Goal: Navigation & Orientation: Understand site structure

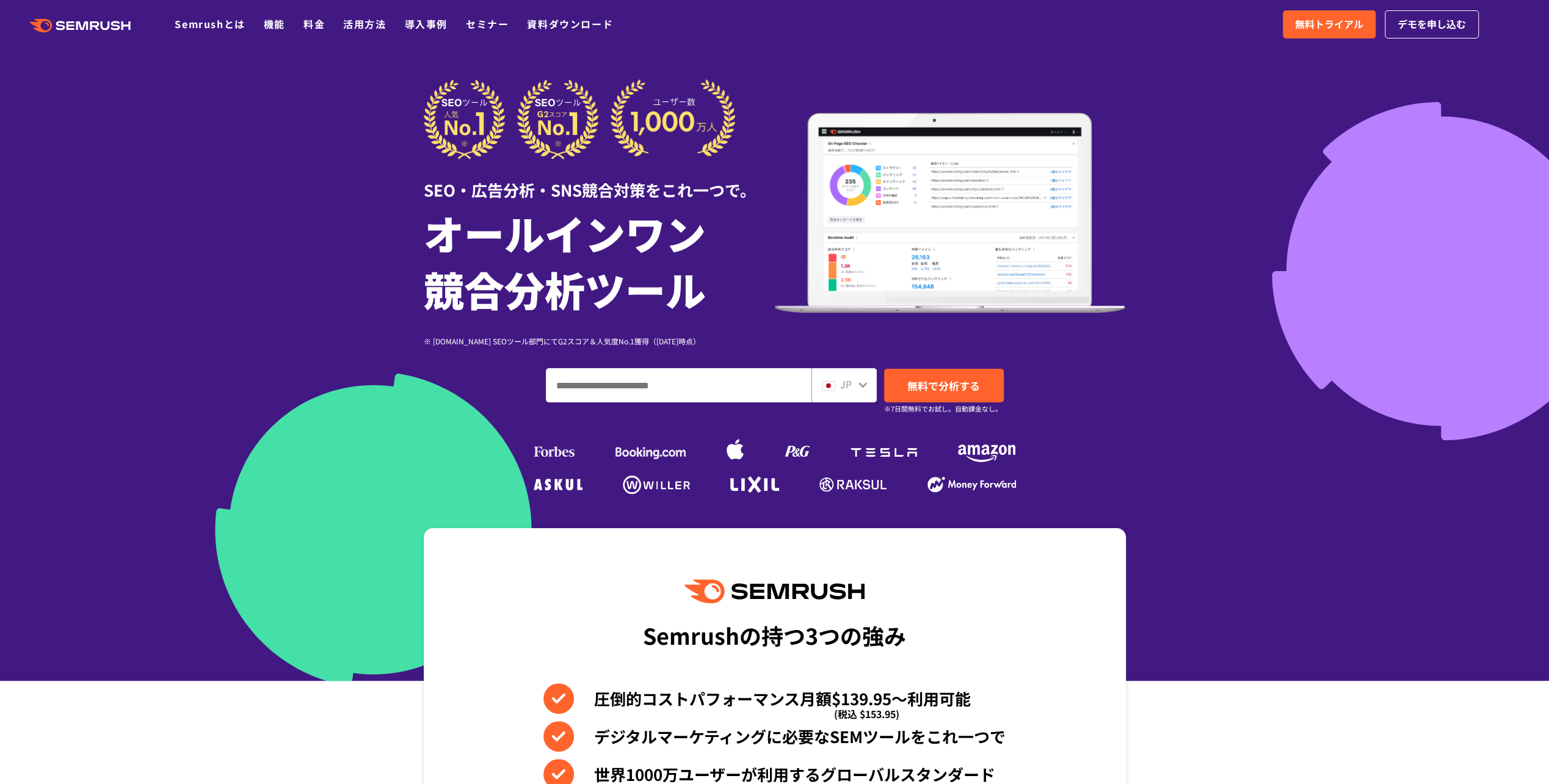
drag, startPoint x: 0, startPoint y: 0, endPoint x: 860, endPoint y: 387, distance: 943.1
click at [860, 387] on icon at bounding box center [863, 384] width 10 height 10
click at [862, 387] on icon at bounding box center [863, 384] width 10 height 10
click at [861, 382] on icon at bounding box center [863, 384] width 10 height 10
click at [858, 385] on icon at bounding box center [863, 384] width 10 height 10
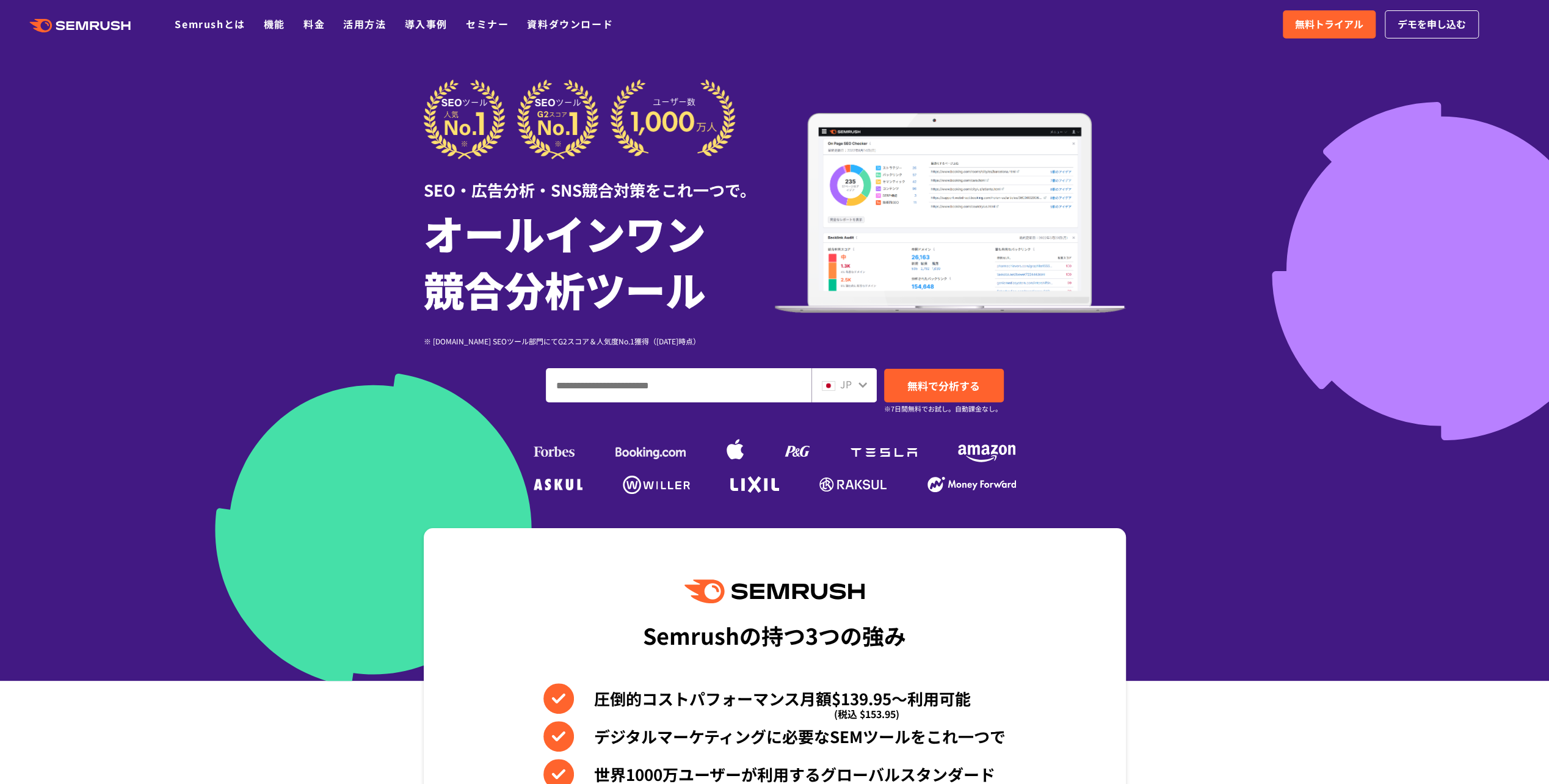
click at [831, 382] on img at bounding box center [828, 385] width 14 height 10
drag, startPoint x: 831, startPoint y: 382, endPoint x: 820, endPoint y: 382, distance: 11.0
click at [831, 382] on img at bounding box center [828, 385] width 14 height 10
click at [701, 385] on input "ドメイン、キーワードまたはURLを入力してください" at bounding box center [679, 385] width 264 height 33
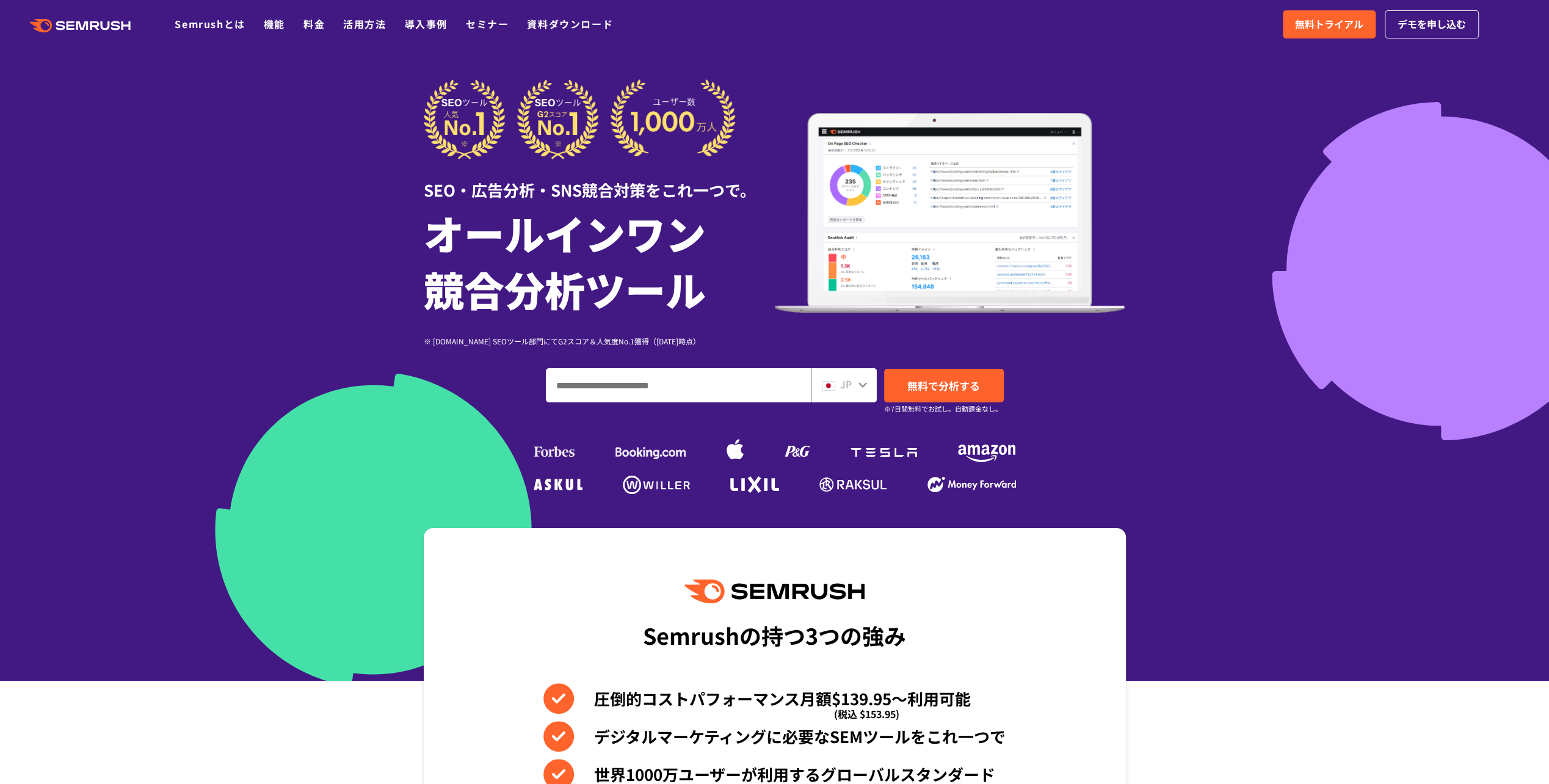
click at [1078, 406] on div "SEO・広告分析・SNS競合対策をこれ一つで。 オールインワン 競合分析ツール ※ G2.com SEOツール部門にてG2スコア＆人気度No.1獲得（2023…" at bounding box center [774, 288] width 702 height 418
click at [219, 27] on link "Semrushとは" at bounding box center [210, 24] width 70 height 14
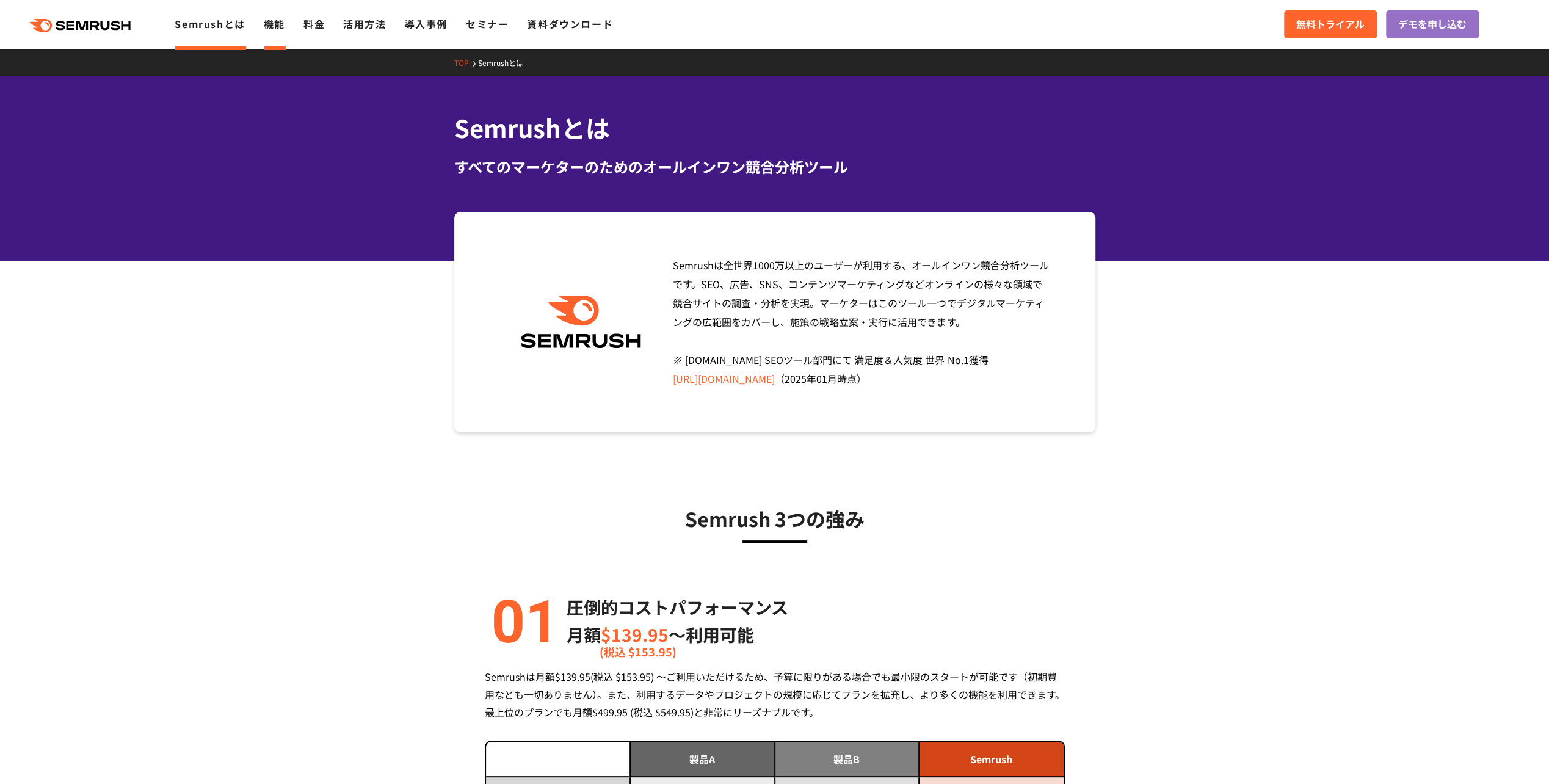
click at [280, 24] on link "機能" at bounding box center [274, 24] width 22 height 14
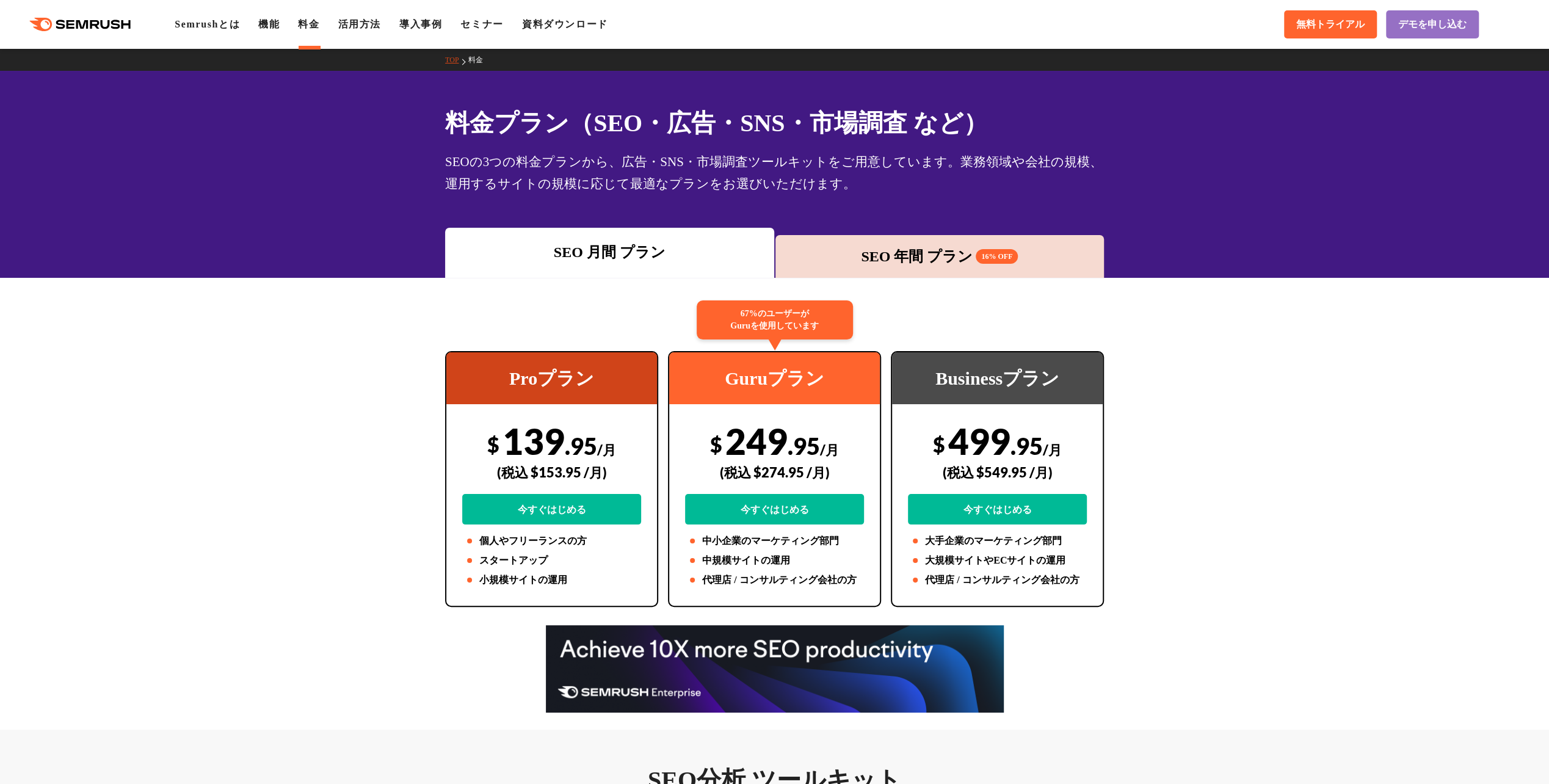
click at [88, 32] on div ".cls {fill: #FF642D;} .cls {fill: #FF642D;} Semrushとは 機能 料金 活用方法 導入事例 セミナー 資料ダウ…" at bounding box center [774, 24] width 1549 height 37
click at [107, 26] on icon ".cls {fill: #FF642D;}" at bounding box center [81, 24] width 138 height 14
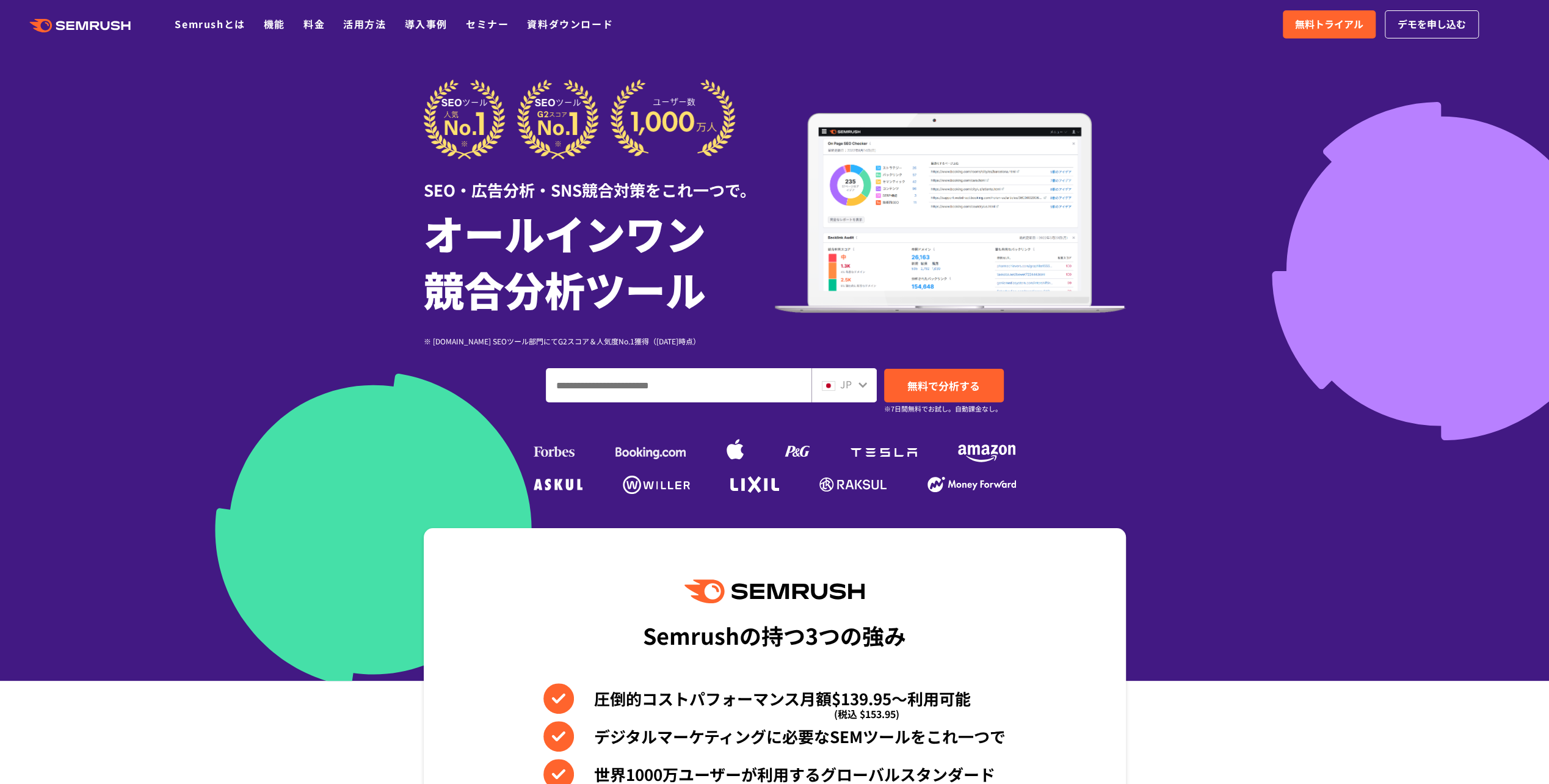
click at [865, 383] on icon at bounding box center [862, 385] width 9 height 5
click at [841, 385] on span "JP" at bounding box center [846, 384] width 12 height 14
click at [841, 384] on span "JP" at bounding box center [846, 384] width 12 height 14
click at [841, 383] on span "JP" at bounding box center [846, 384] width 12 height 14
click at [835, 388] on img at bounding box center [828, 385] width 14 height 10
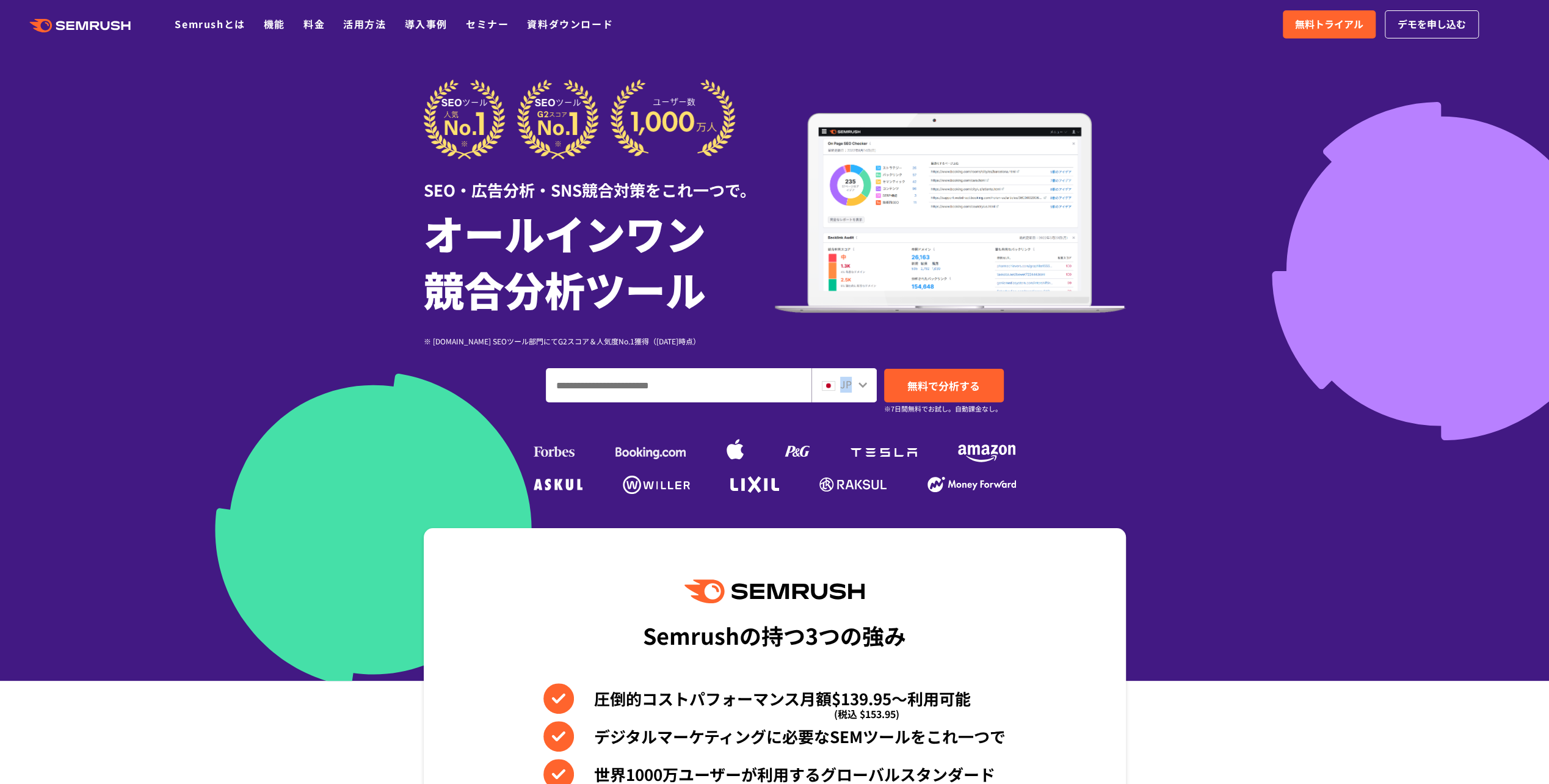
click at [828, 384] on img at bounding box center [828, 385] width 14 height 10
drag, startPoint x: 828, startPoint y: 384, endPoint x: 858, endPoint y: 386, distance: 30.1
click at [858, 386] on icon at bounding box center [863, 384] width 10 height 10
click at [864, 385] on icon at bounding box center [862, 385] width 9 height 5
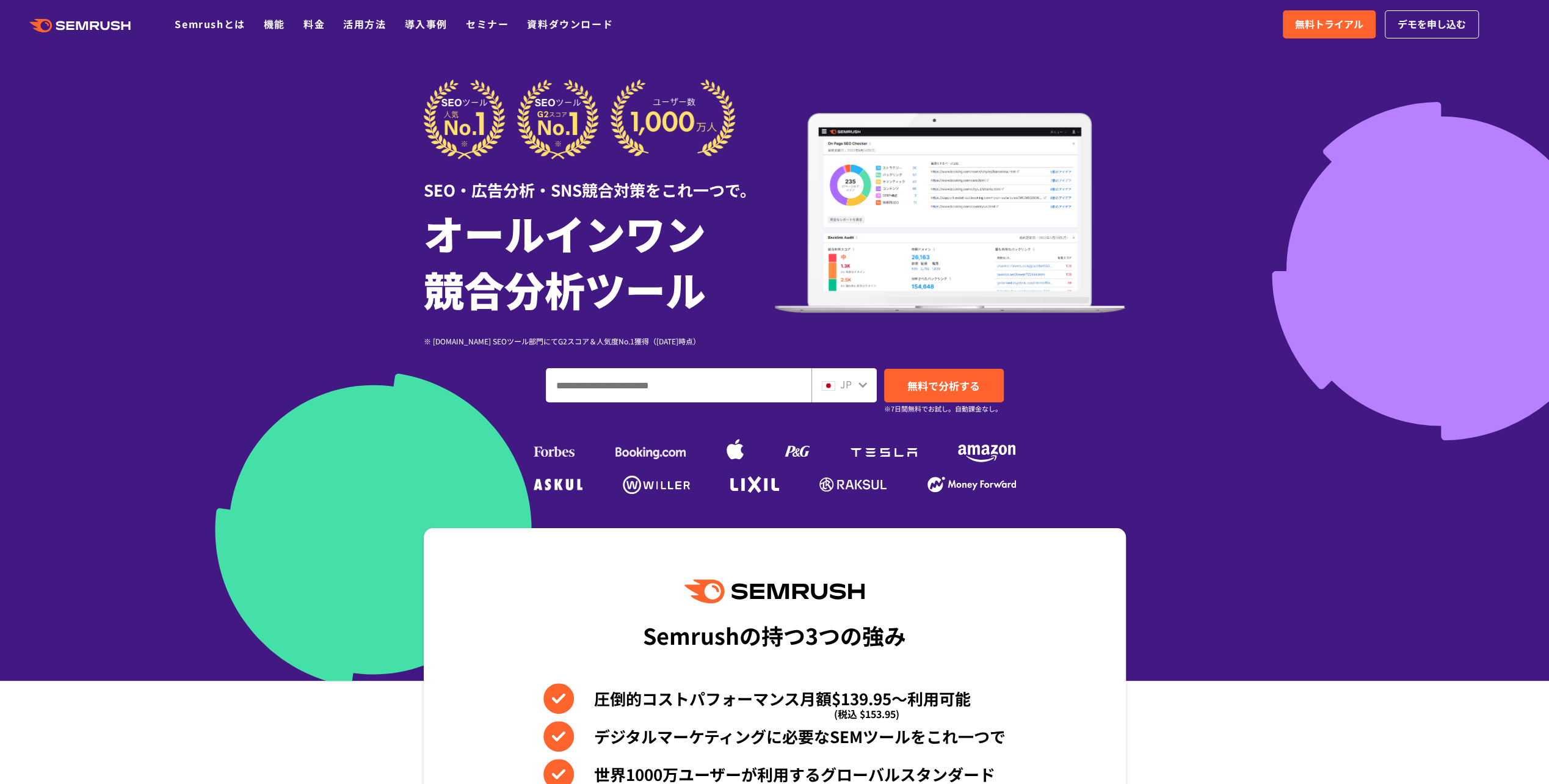
click at [864, 385] on icon at bounding box center [862, 385] width 9 height 5
drag, startPoint x: 864, startPoint y: 385, endPoint x: 1121, endPoint y: 381, distance: 257.0
click at [1120, 381] on div "JP 無料で分析する ※7日間無料でお試し。自動課金なし。" at bounding box center [774, 385] width 702 height 34
